Goal: Book appointment/travel/reservation

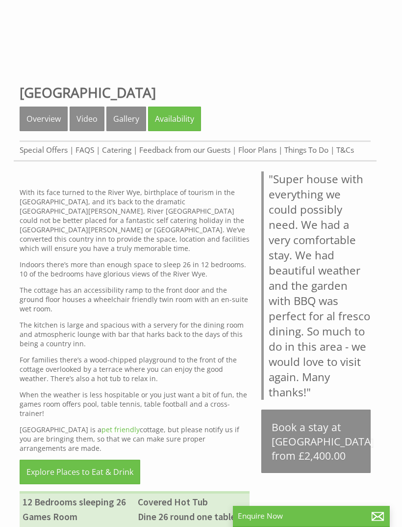
scroll to position [244, 0]
click at [181, 119] on link "Availability" at bounding box center [174, 119] width 53 height 25
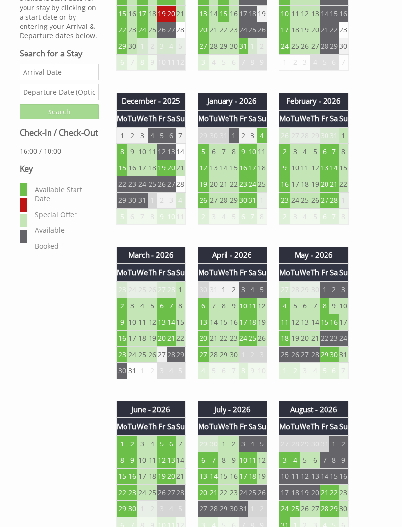
scroll to position [479, 0]
click at [246, 307] on td "10" at bounding box center [243, 305] width 9 height 16
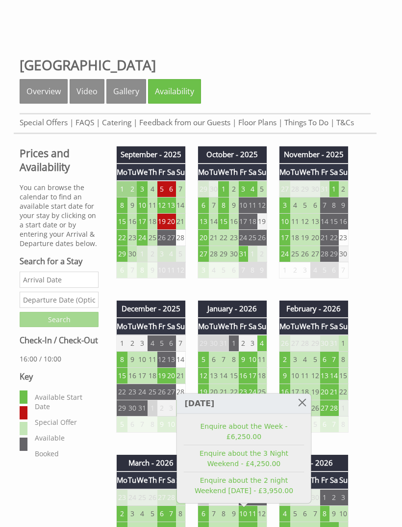
scroll to position [240, 0]
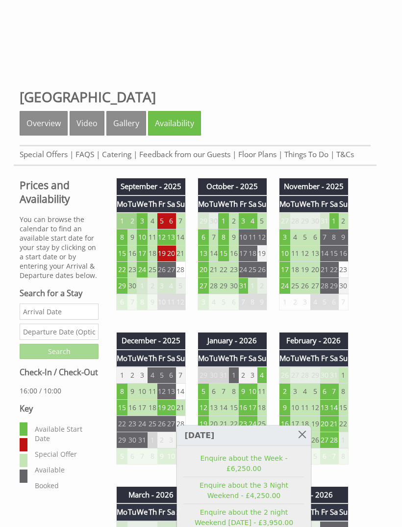
click at [52, 131] on link "Overview" at bounding box center [44, 123] width 48 height 25
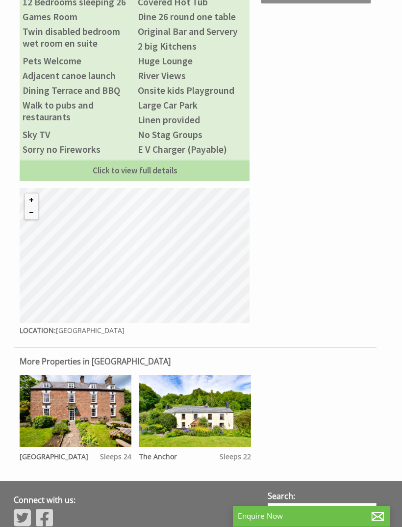
scroll to position [762, 0]
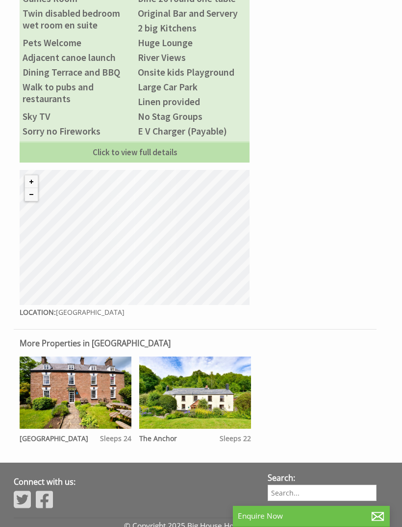
click at [173, 244] on div "© MapTiler © OpenStreetMap contributors" at bounding box center [135, 237] width 230 height 135
click at [190, 223] on div "© MapTiler © OpenStreetMap contributors" at bounding box center [135, 237] width 230 height 135
click at [171, 229] on div "© MapTiler © OpenStreetMap contributors" at bounding box center [135, 237] width 230 height 135
click at [152, 240] on div "© MapTiler © OpenStreetMap contributors" at bounding box center [135, 237] width 230 height 135
click at [171, 240] on div "© MapTiler © OpenStreetMap contributors" at bounding box center [135, 237] width 230 height 135
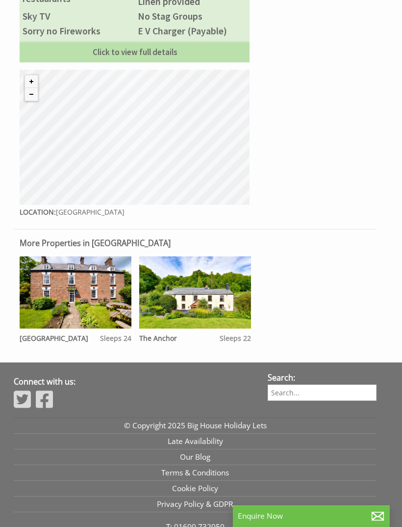
scroll to position [862, 0]
click at [70, 298] on img at bounding box center [76, 292] width 112 height 72
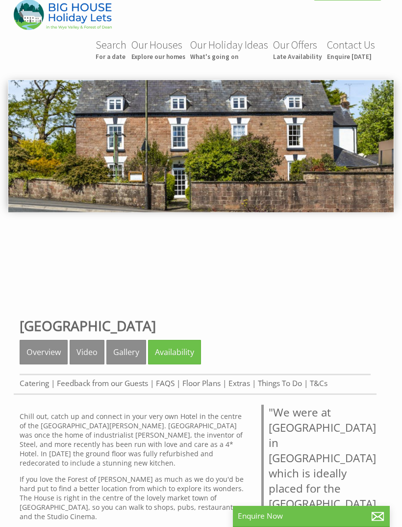
scroll to position [19, 0]
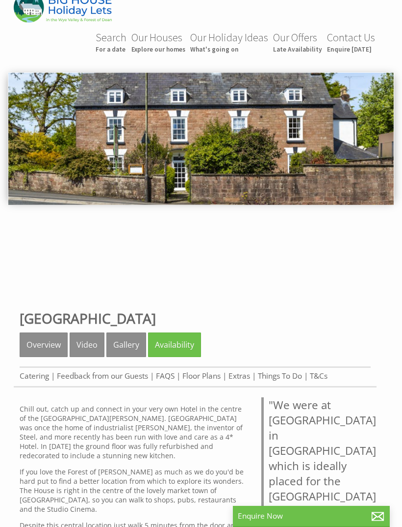
click at [36, 344] on link "Overview" at bounding box center [44, 344] width 48 height 25
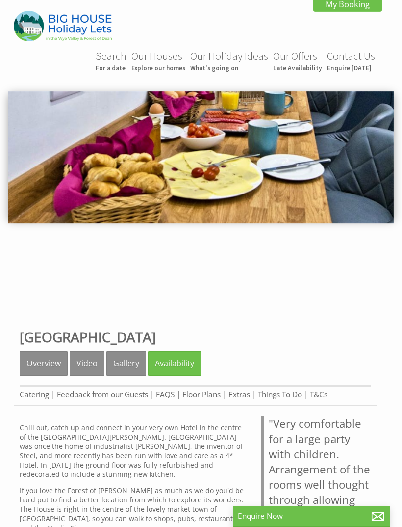
click at [128, 368] on link "Gallery" at bounding box center [126, 363] width 40 height 25
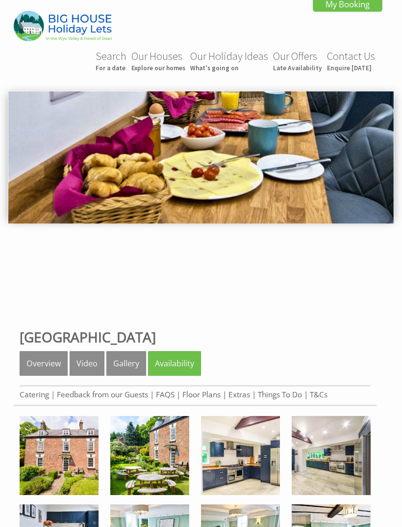
click at [41, 354] on link "Overview" at bounding box center [44, 363] width 48 height 25
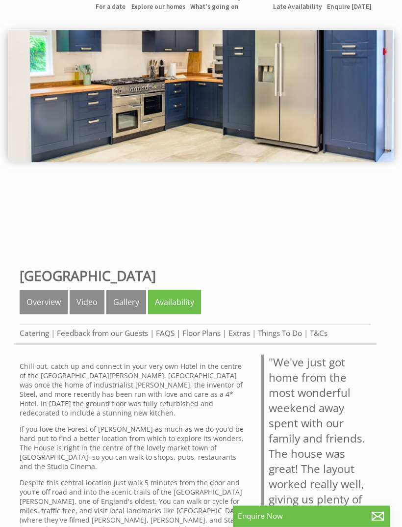
scroll to position [46, 0]
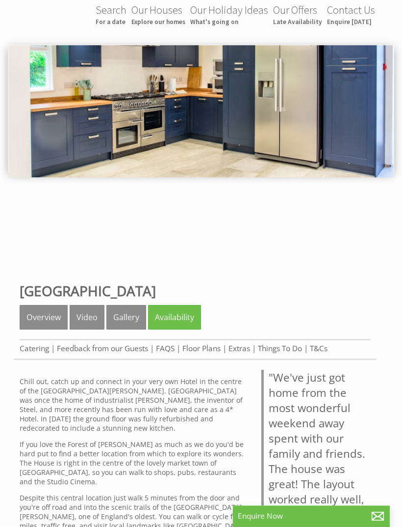
click at [172, 316] on link "Availability" at bounding box center [174, 317] width 53 height 25
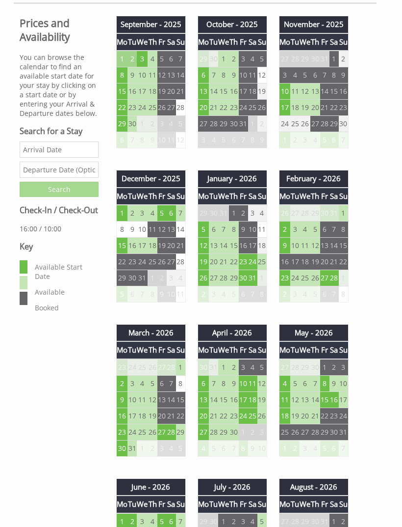
scroll to position [437, 0]
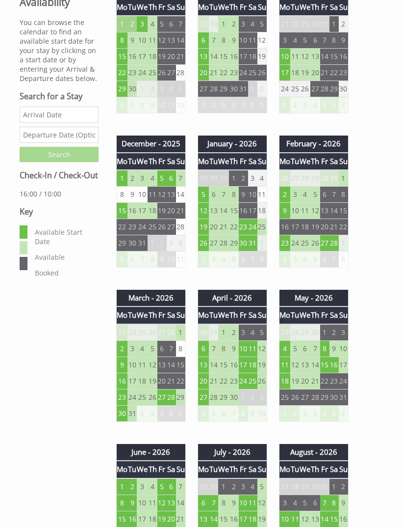
click at [245, 350] on td "10" at bounding box center [243, 348] width 9 height 16
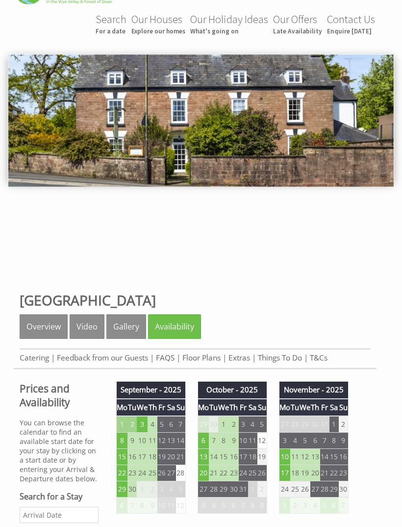
scroll to position [30, 0]
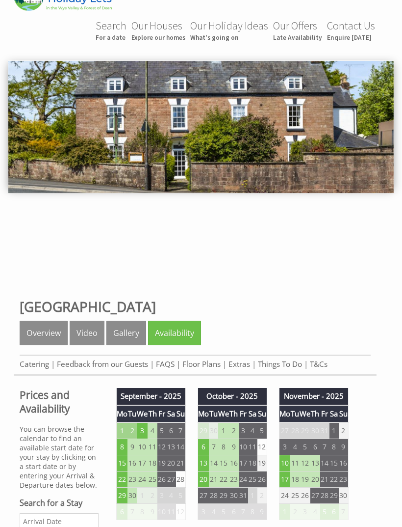
click at [122, 334] on link "Gallery" at bounding box center [126, 332] width 40 height 25
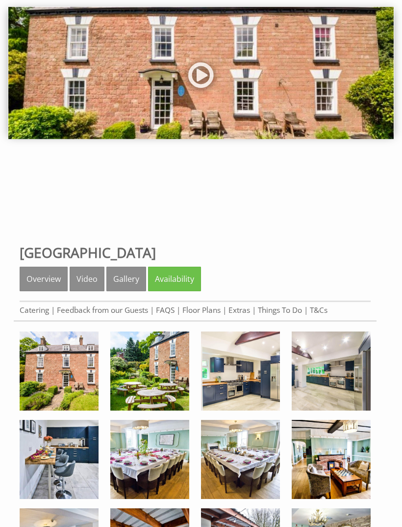
scroll to position [76, 0]
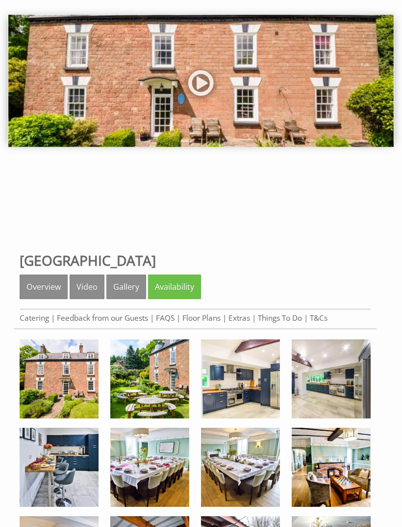
click at [40, 289] on link "Overview" at bounding box center [44, 287] width 48 height 25
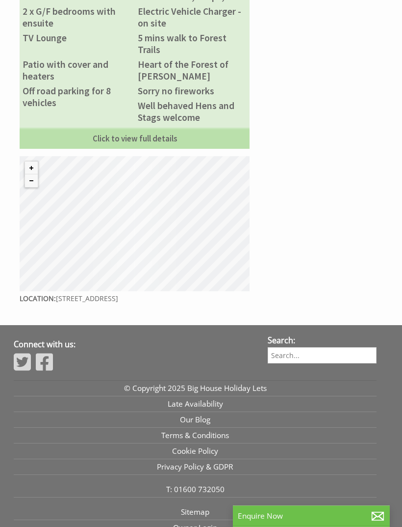
scroll to position [909, 0]
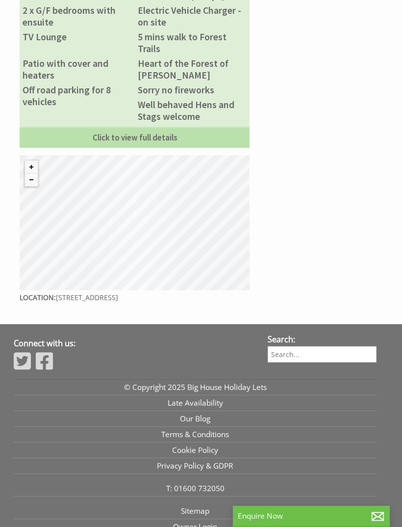
click at [197, 242] on div "© MapTiler © OpenStreetMap contributors" at bounding box center [135, 222] width 230 height 135
copy p "[STREET_ADDRESS]"
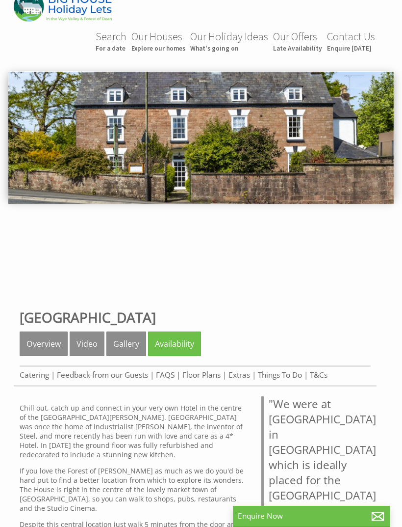
scroll to position [0, 0]
